Goal: Transaction & Acquisition: Purchase product/service

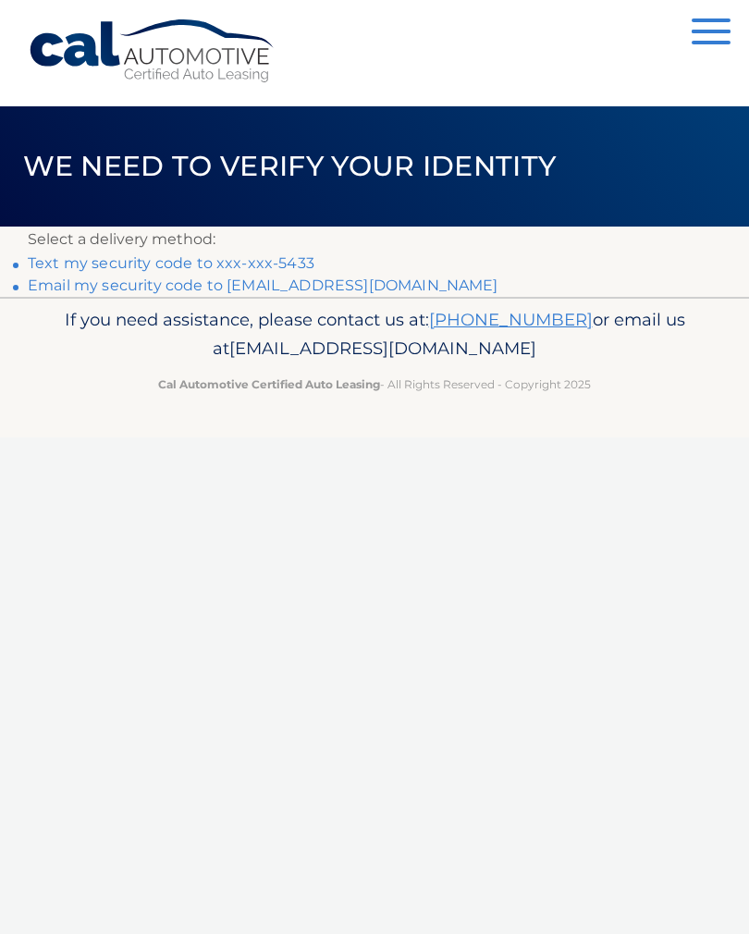
click at [282, 265] on link "Text my security code to xxx-xxx-5433" at bounding box center [171, 263] width 287 height 18
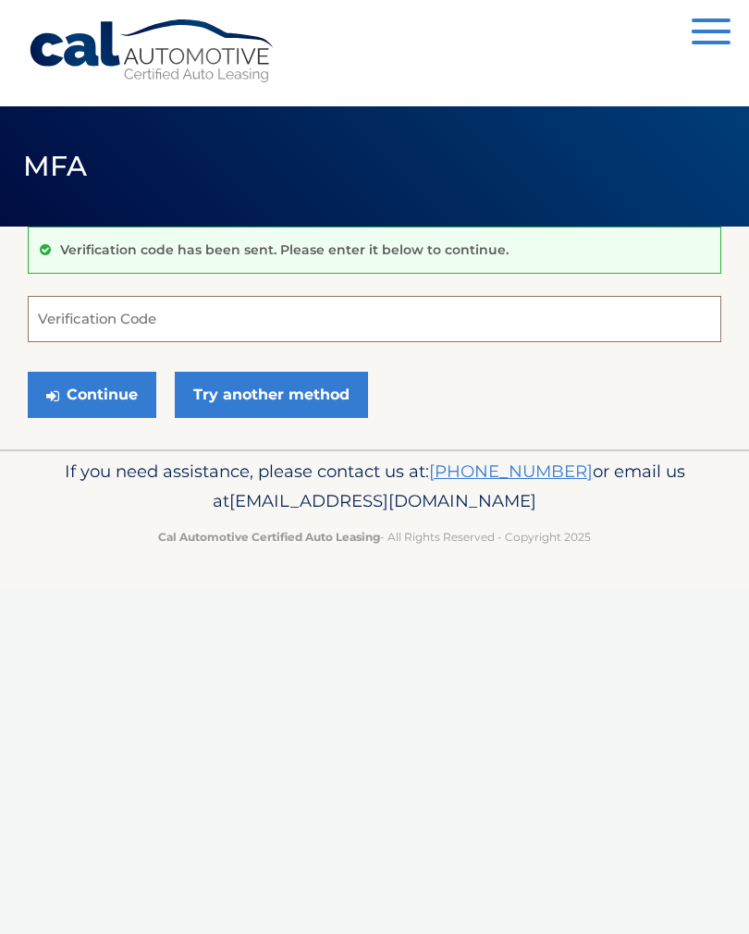
click at [216, 331] on input "Verification Code" at bounding box center [375, 319] width 694 height 46
type input "817531"
click at [316, 393] on link "Try another method" at bounding box center [271, 395] width 193 height 46
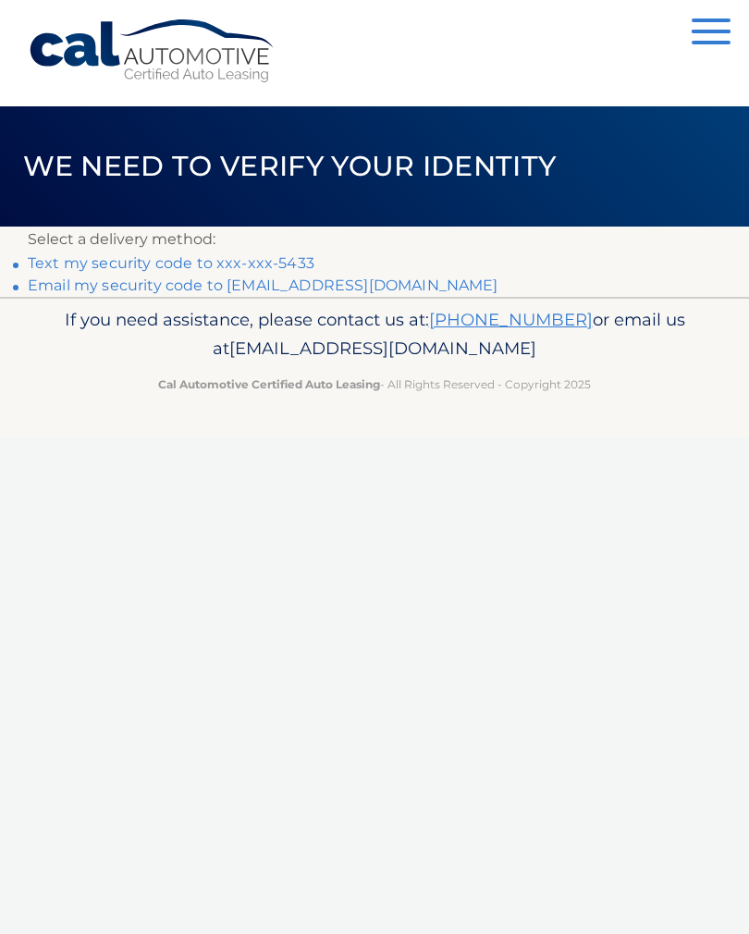
click at [268, 272] on link "Text my security code to xxx-xxx-5433" at bounding box center [171, 263] width 287 height 18
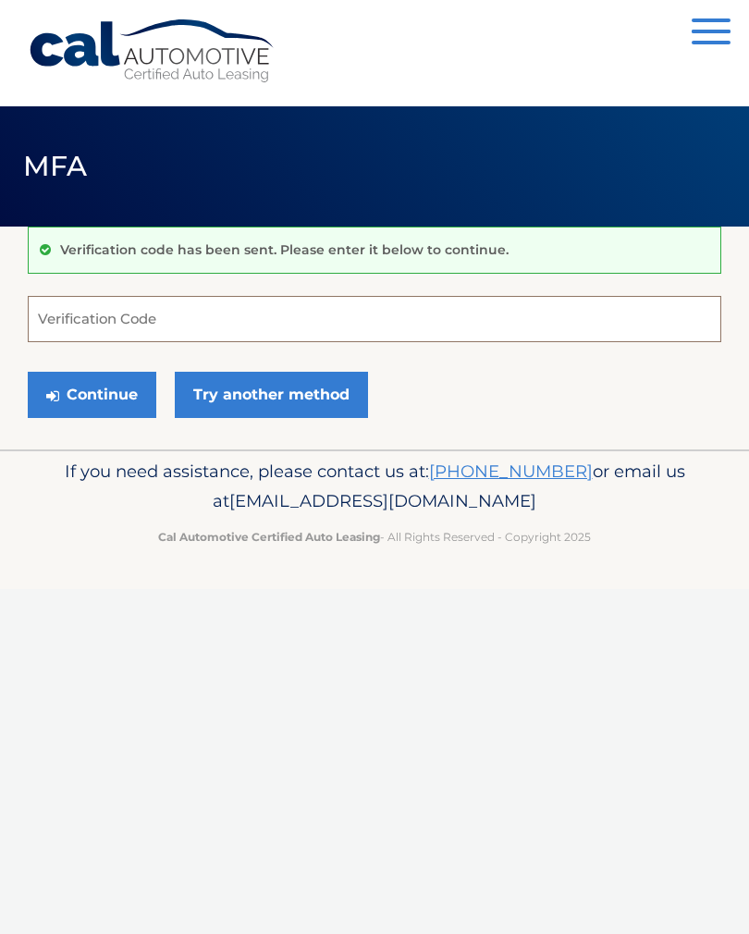
click at [199, 314] on input "Verification Code" at bounding box center [375, 319] width 694 height 46
type input "093535"
click at [103, 400] on button "Continue" at bounding box center [92, 395] width 129 height 46
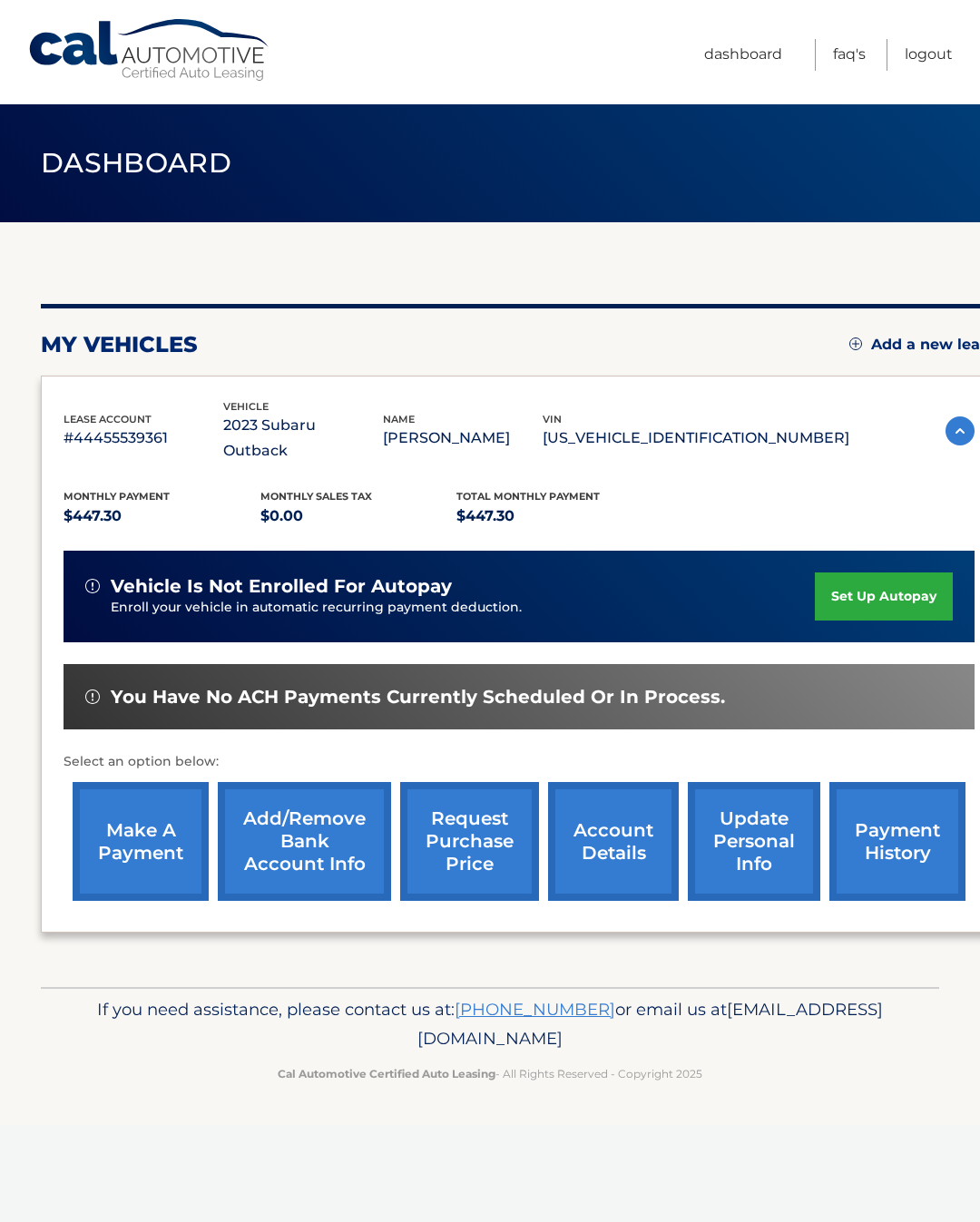
click at [171, 810] on link "make a payment" at bounding box center [140, 840] width 136 height 119
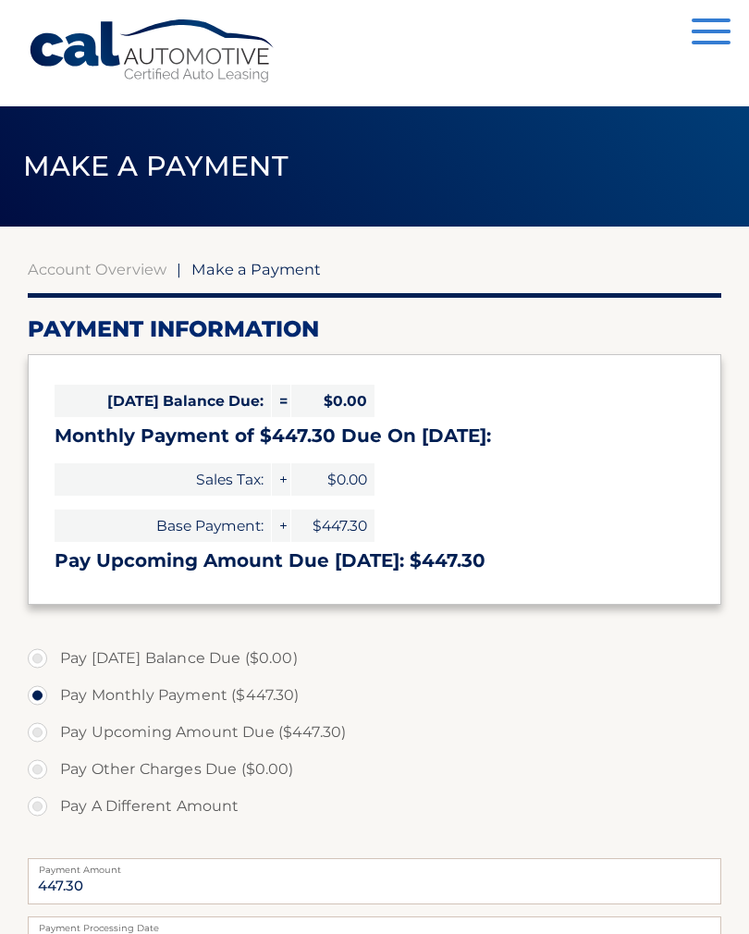
select select "MmNiNjM2Y2QtYzVlYS00Y2MzLTgyMWMtYzNmZWU0NGMzNGFi"
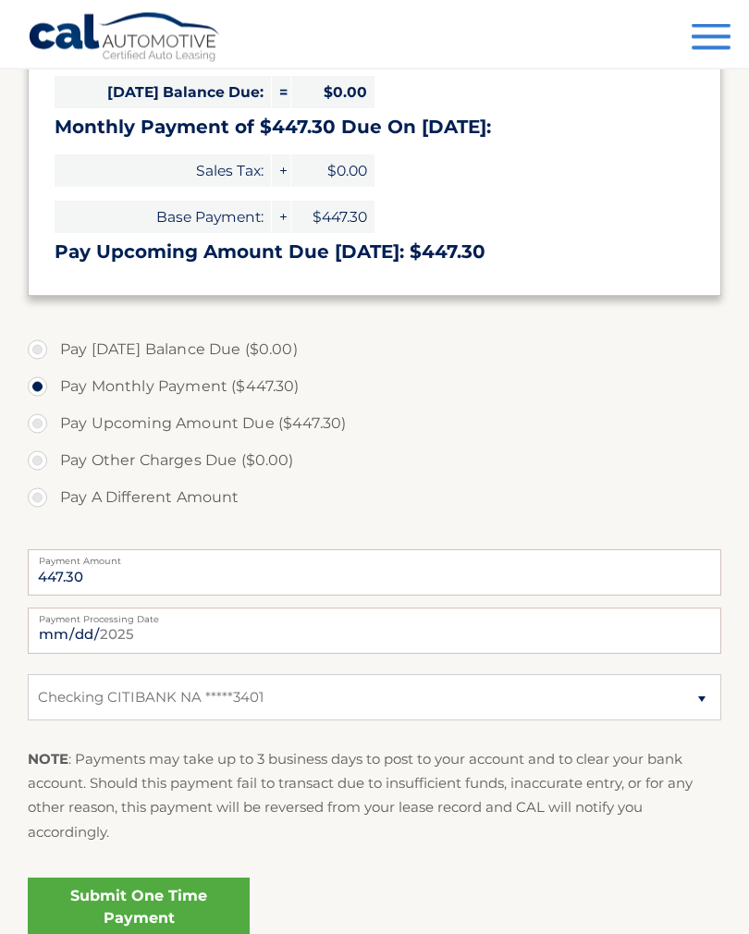
scroll to position [309, 0]
click at [196, 899] on link "Submit One Time Payment" at bounding box center [139, 907] width 222 height 59
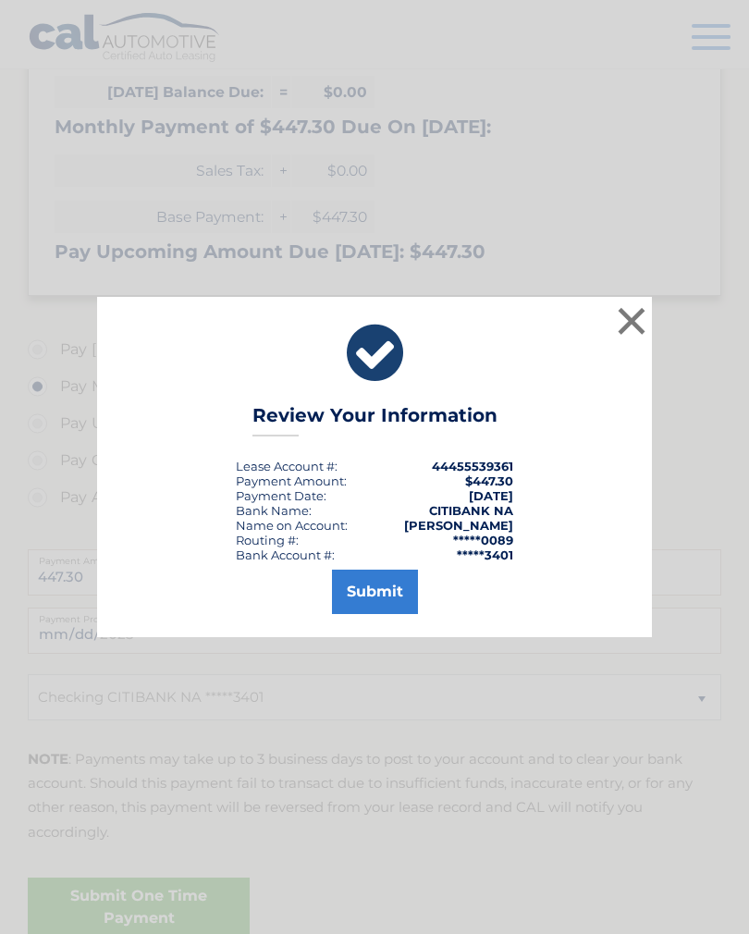
click at [382, 614] on button "Submit" at bounding box center [375, 592] width 86 height 44
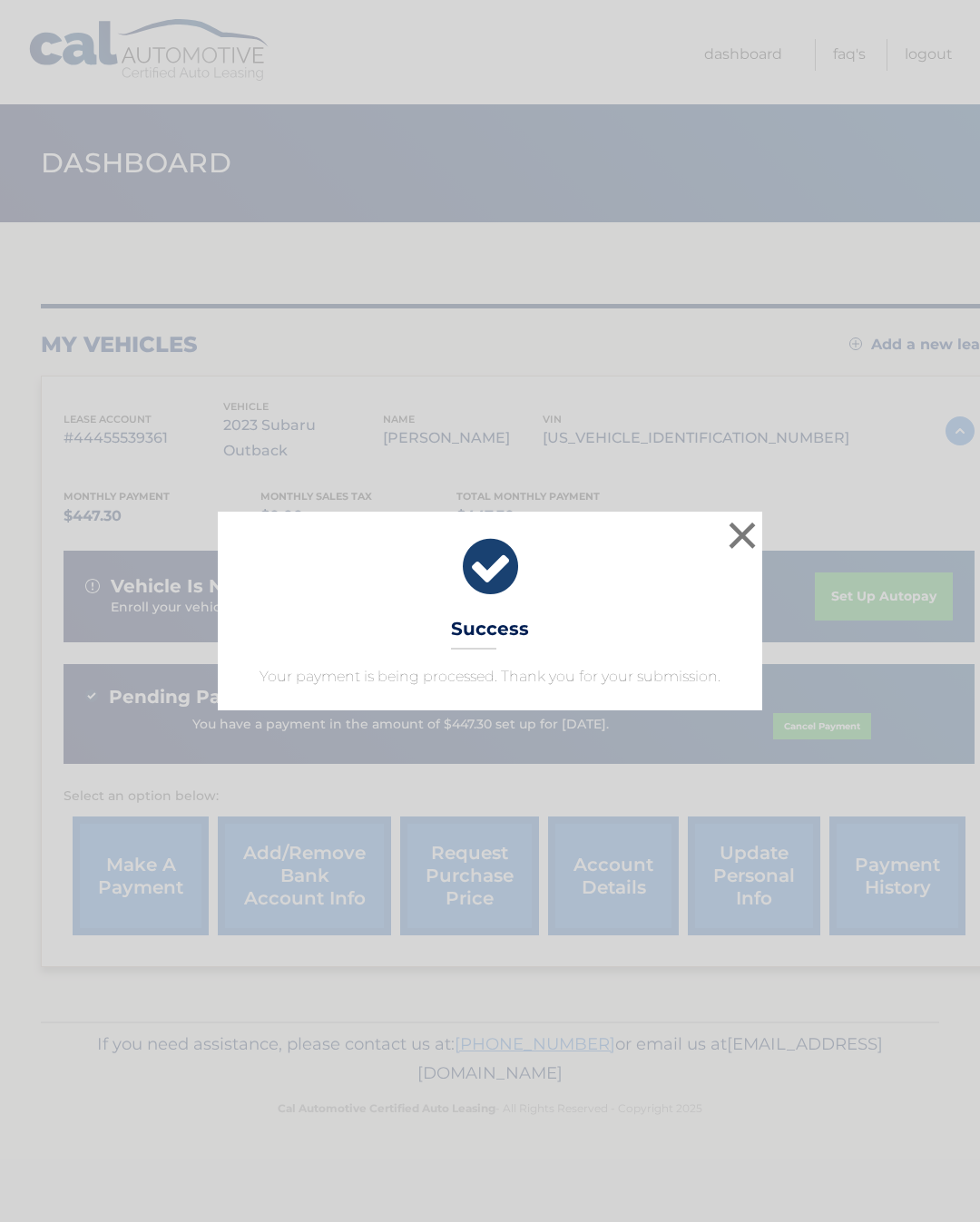
click at [756, 522] on button "×" at bounding box center [742, 535] width 36 height 36
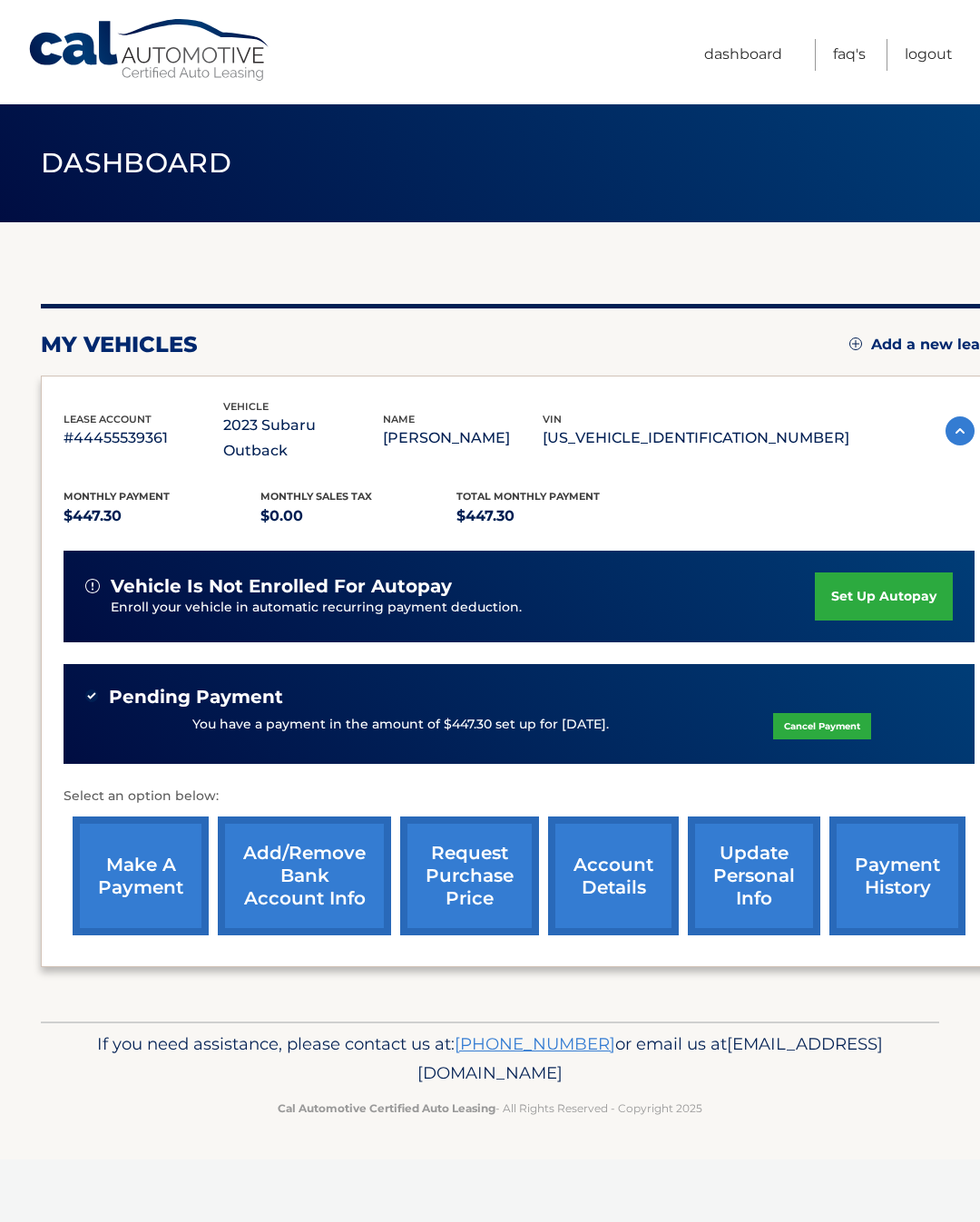
click at [624, 860] on link "account details" at bounding box center [613, 875] width 130 height 119
click at [624, 851] on link "account details" at bounding box center [613, 875] width 130 height 119
click at [627, 866] on link "account details" at bounding box center [613, 875] width 130 height 119
click at [633, 832] on link "account details" at bounding box center [613, 875] width 130 height 119
click at [635, 855] on link "account details" at bounding box center [613, 875] width 130 height 119
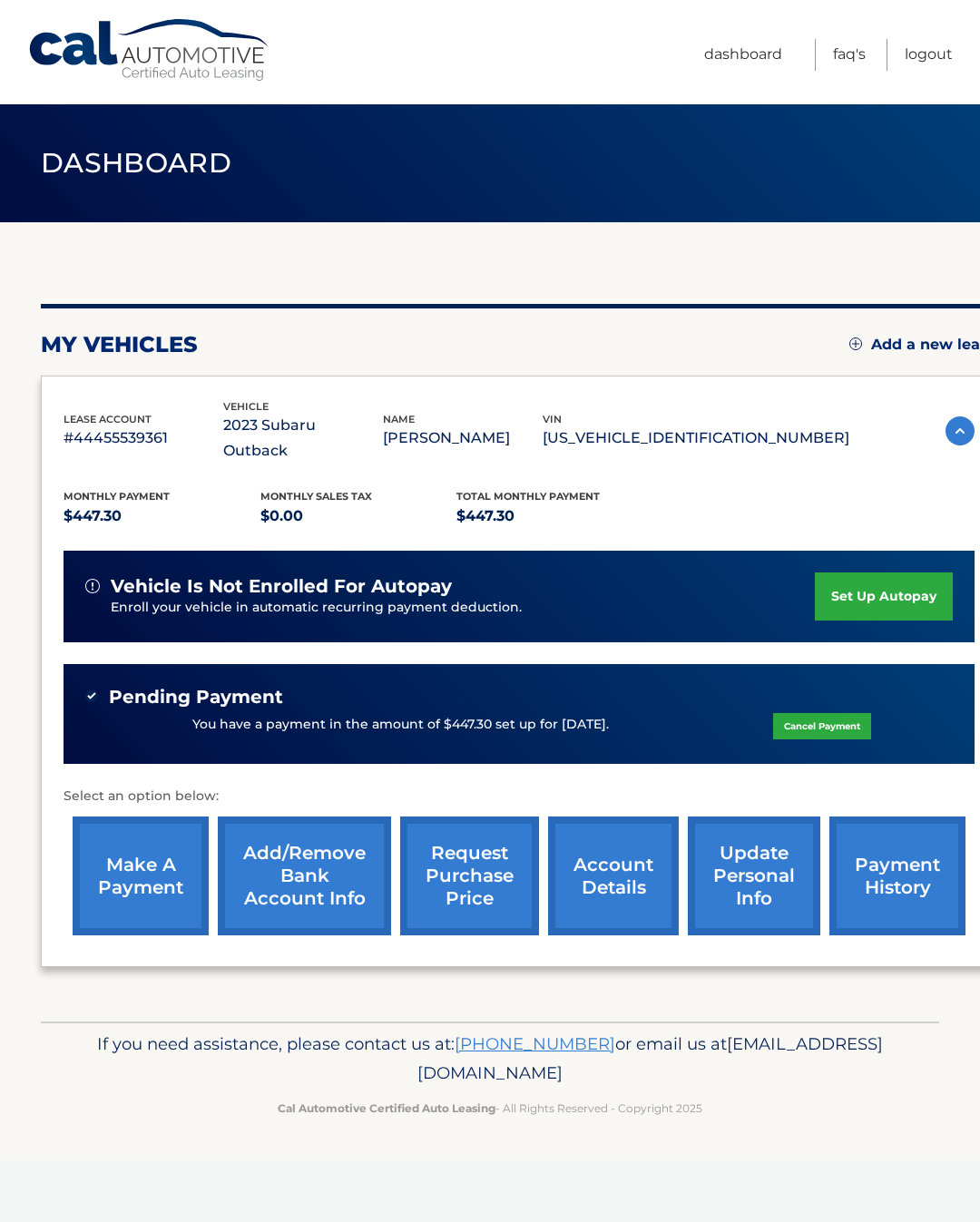
click at [644, 850] on link "account details" at bounding box center [613, 875] width 130 height 119
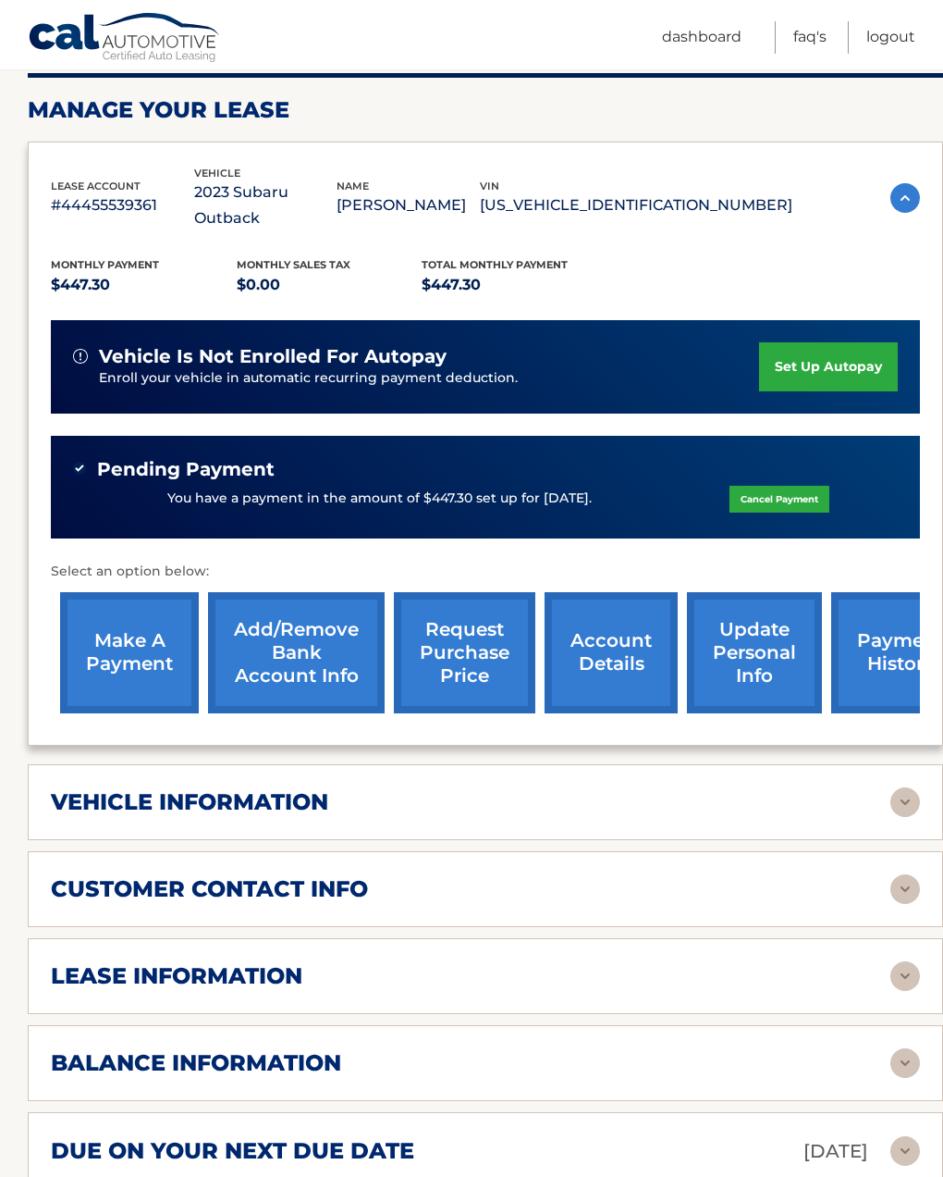
scroll to position [277, 0]
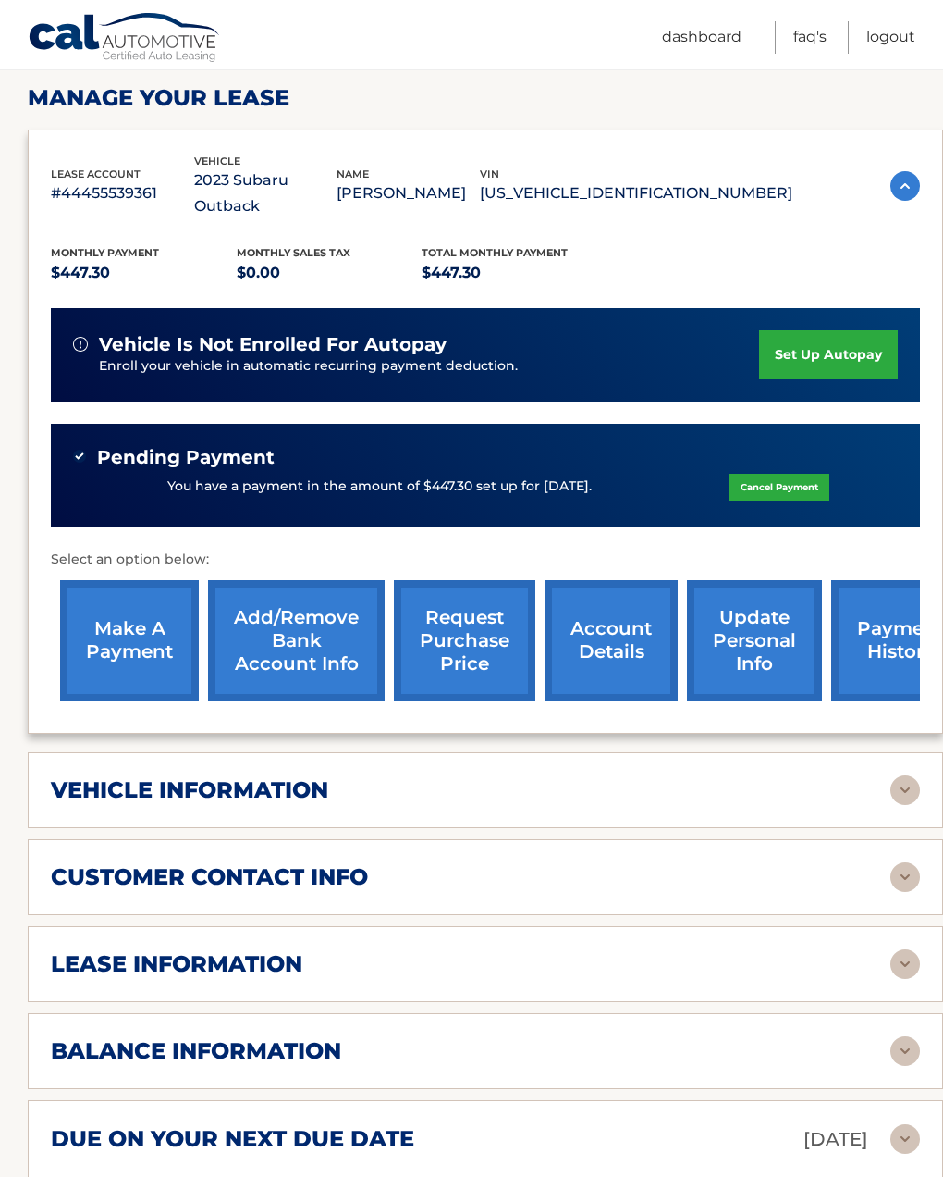
click at [895, 949] on img at bounding box center [906, 964] width 30 height 30
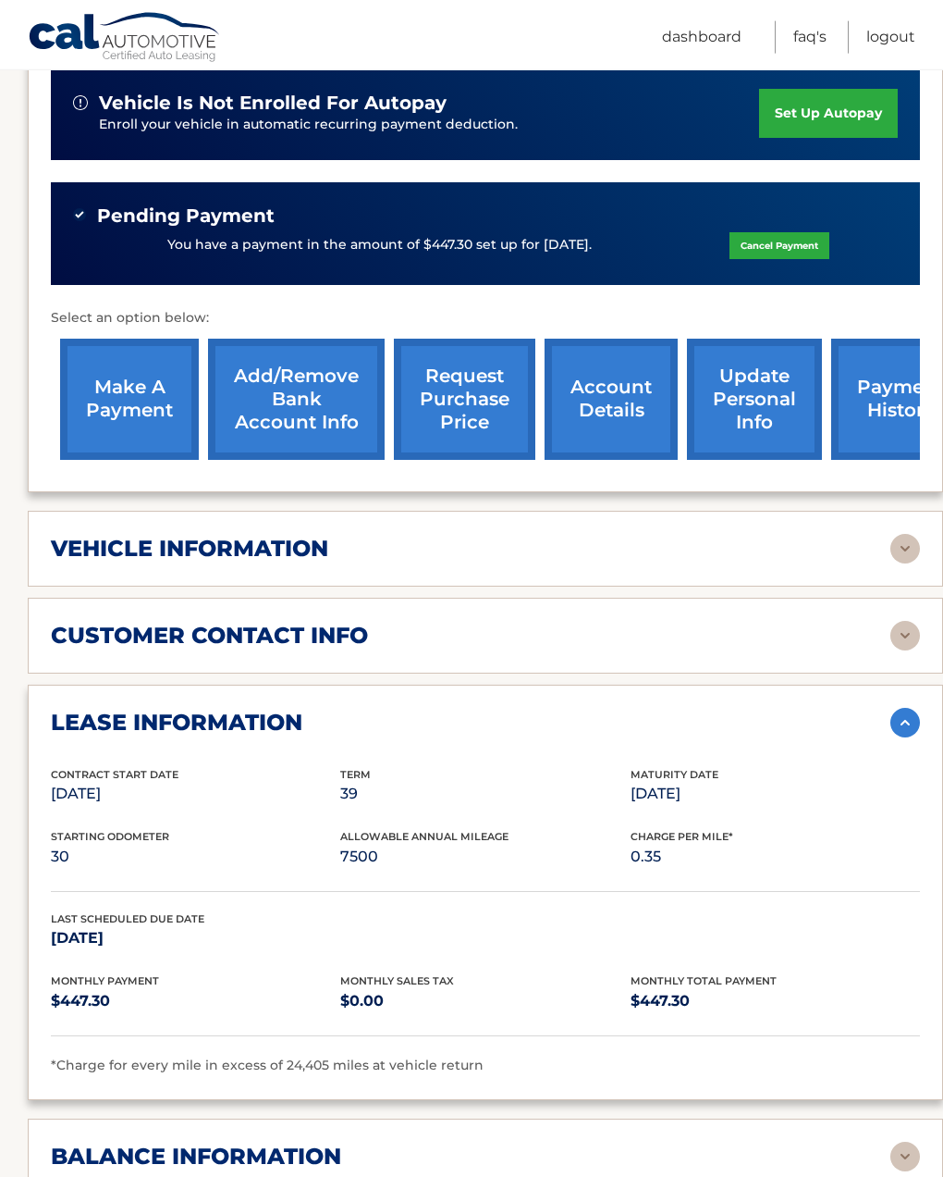
scroll to position [520, 0]
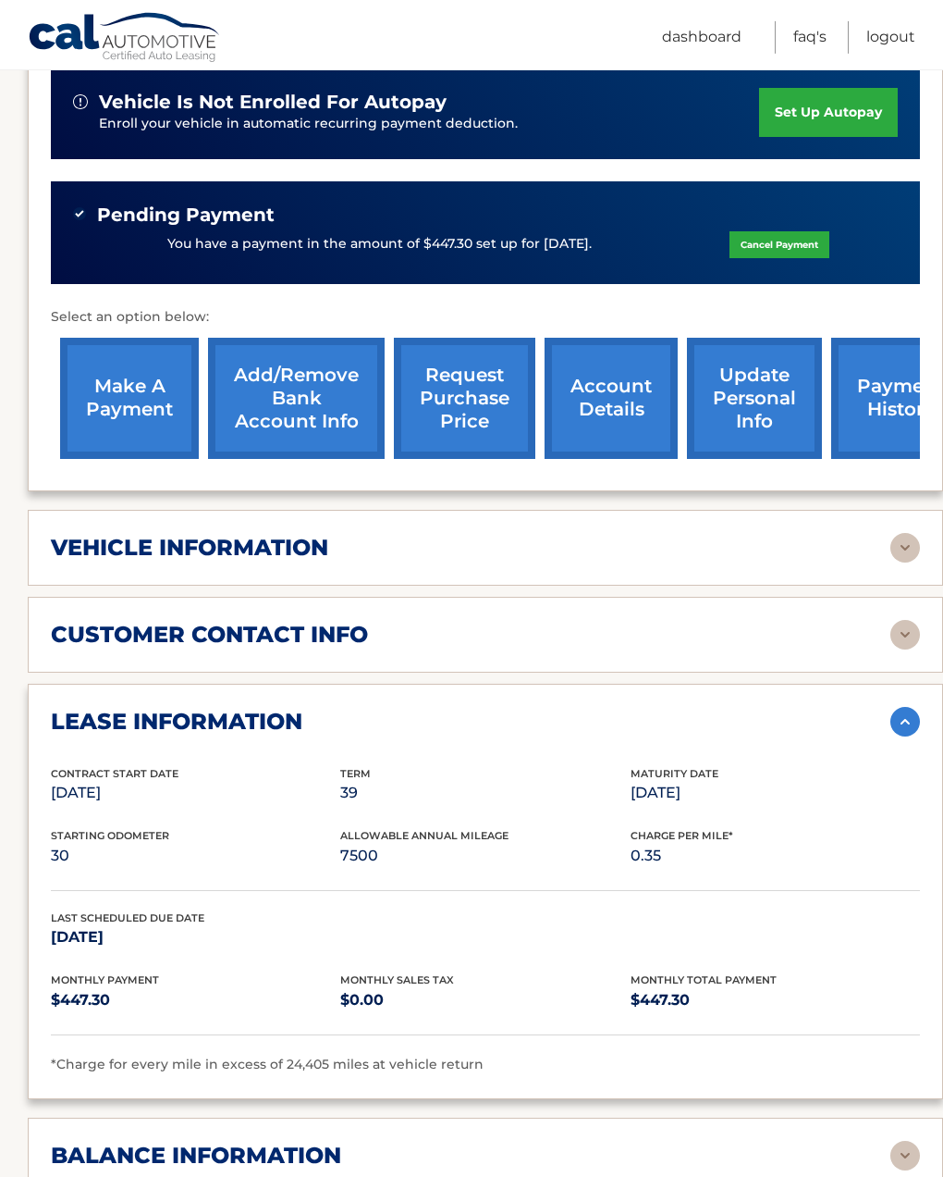
click at [904, 707] on img at bounding box center [906, 722] width 30 height 30
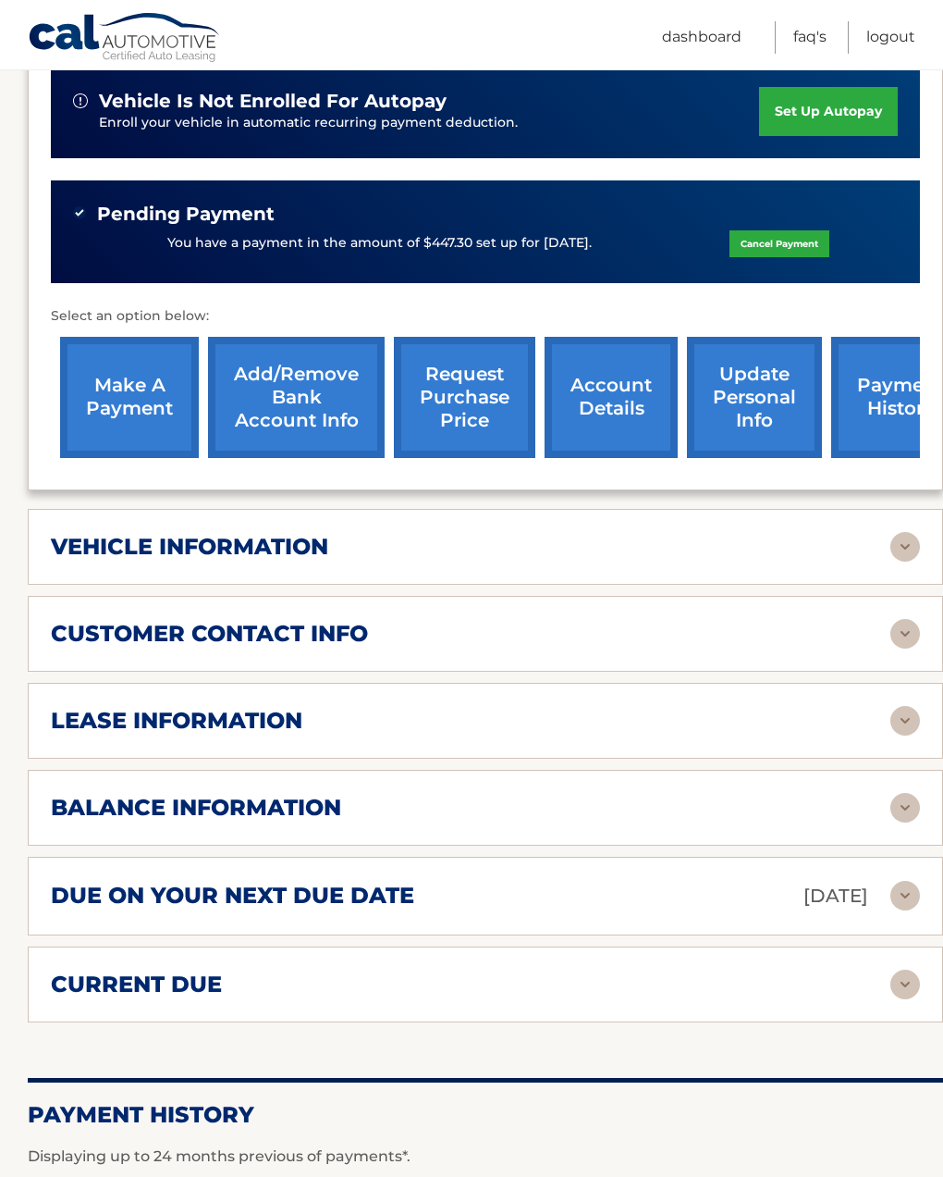
click at [908, 793] on img at bounding box center [906, 808] width 30 height 30
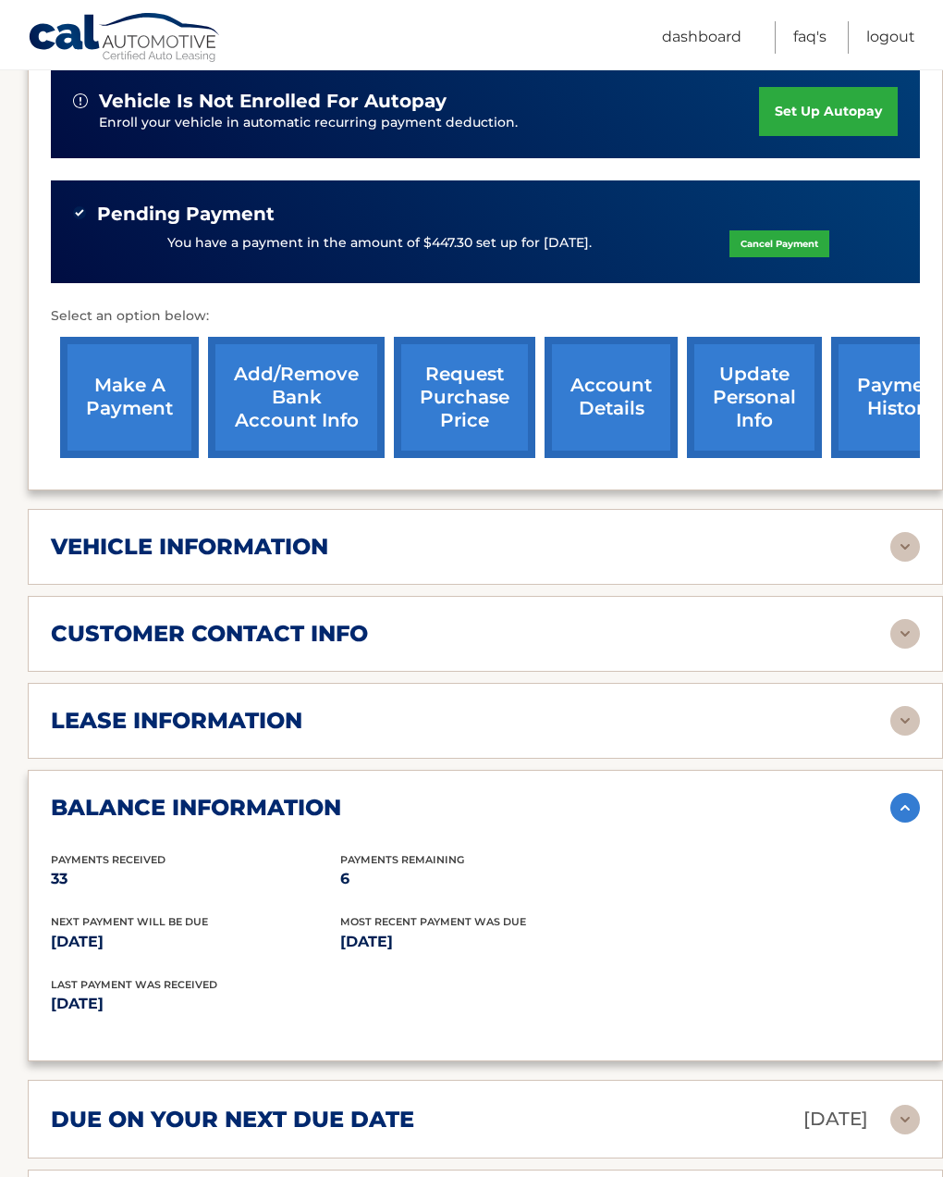
click at [909, 793] on img at bounding box center [906, 808] width 30 height 30
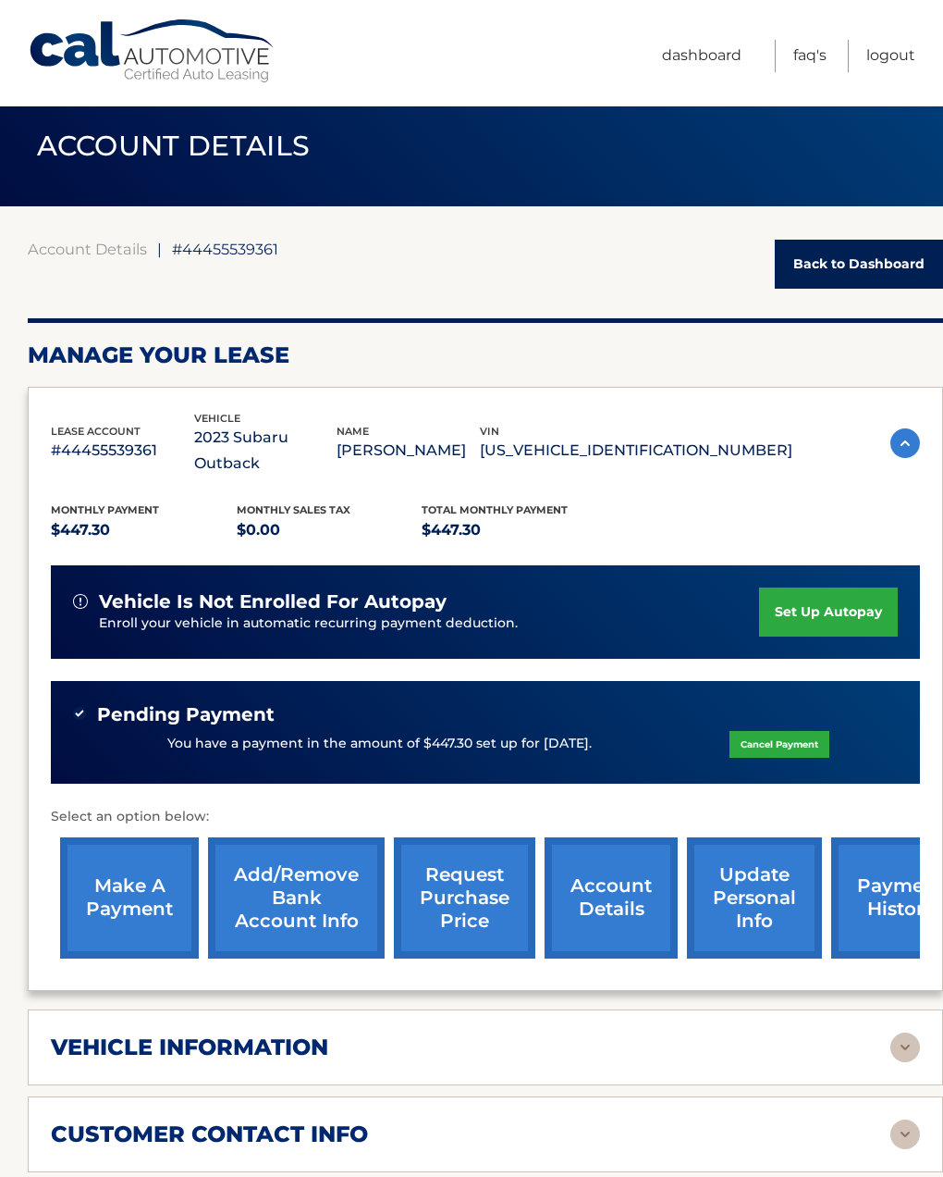
scroll to position [0, 0]
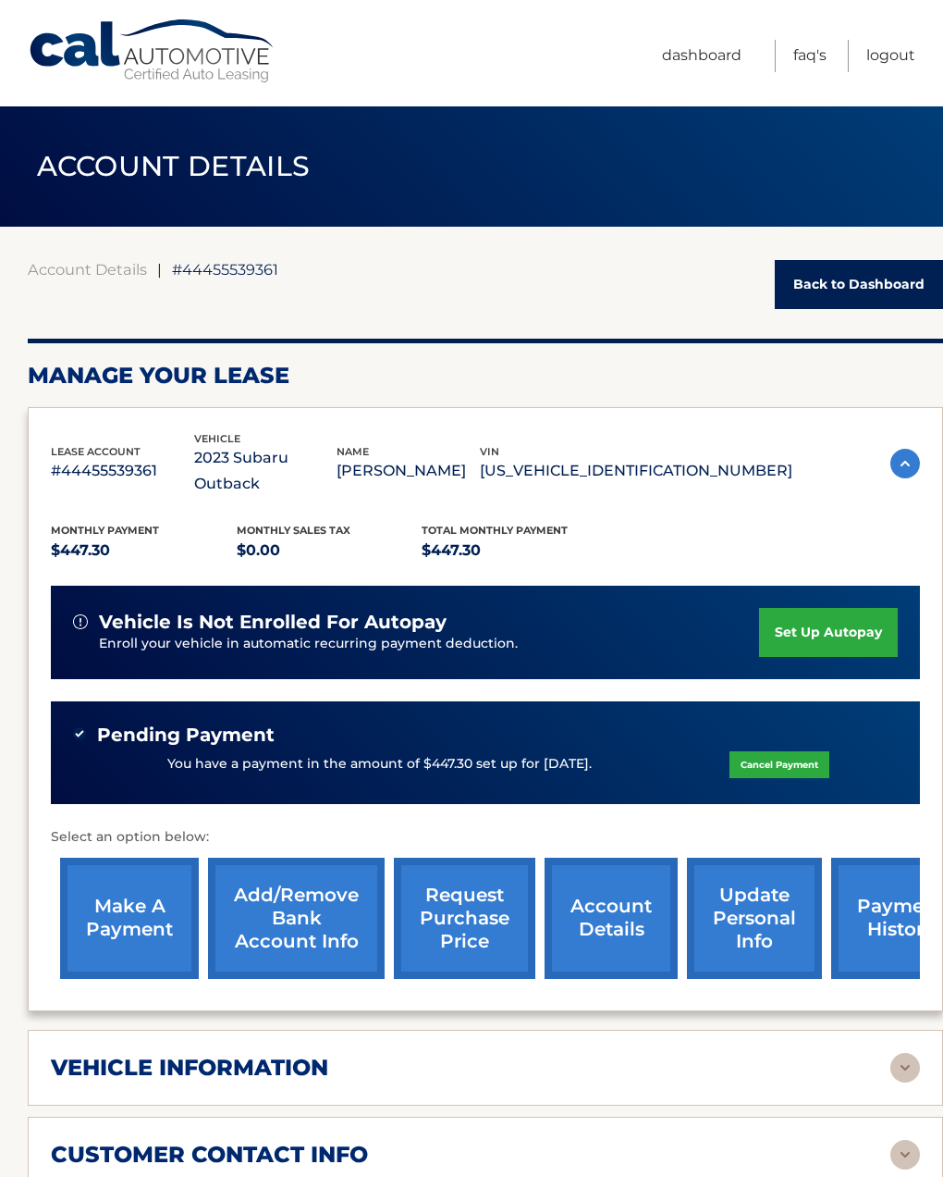
click at [897, 68] on link "Logout" at bounding box center [891, 56] width 49 height 32
